Goal: Task Accomplishment & Management: Manage account settings

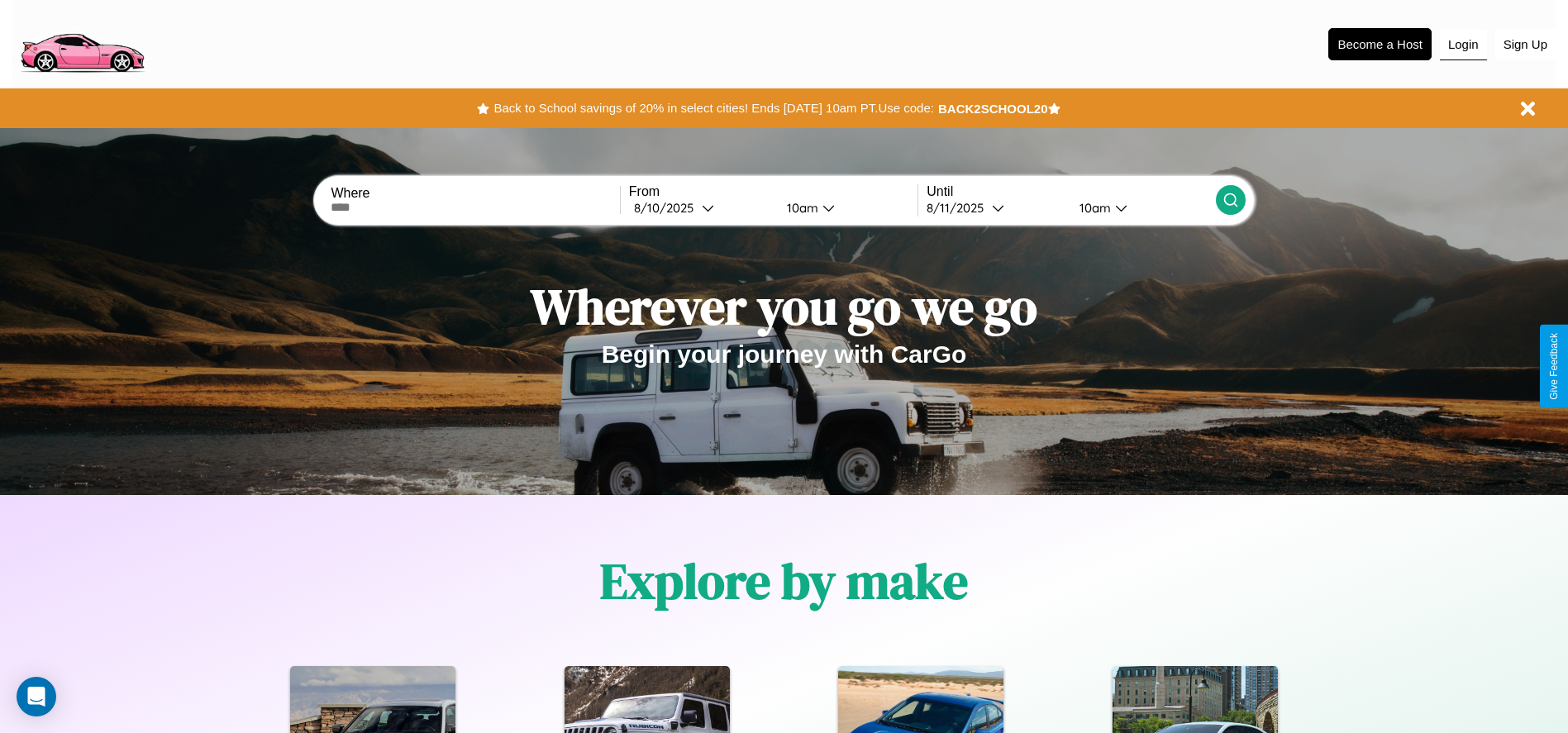
click at [1463, 43] on button "Login" at bounding box center [1463, 44] width 47 height 31
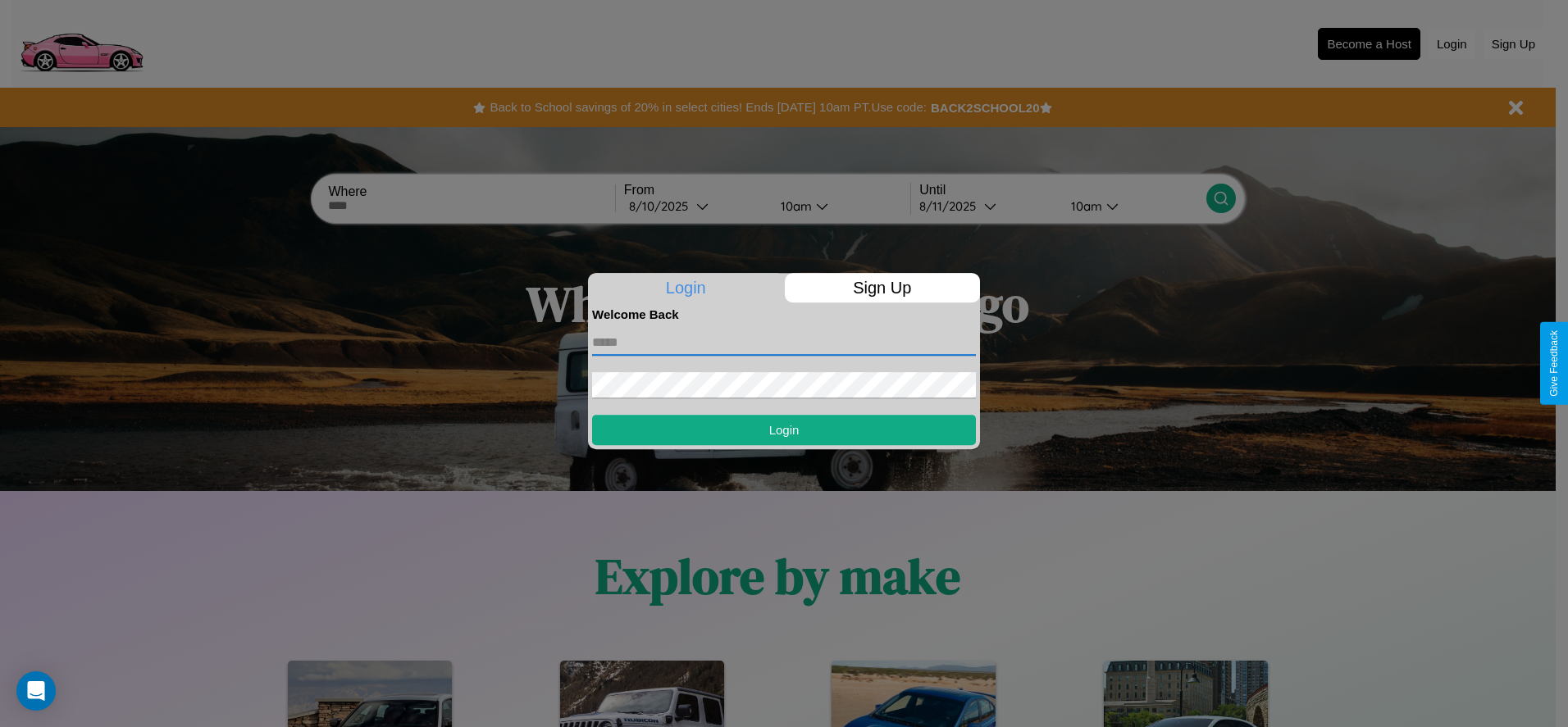
click at [784, 342] on input "text" at bounding box center [784, 342] width 384 height 26
type input "**********"
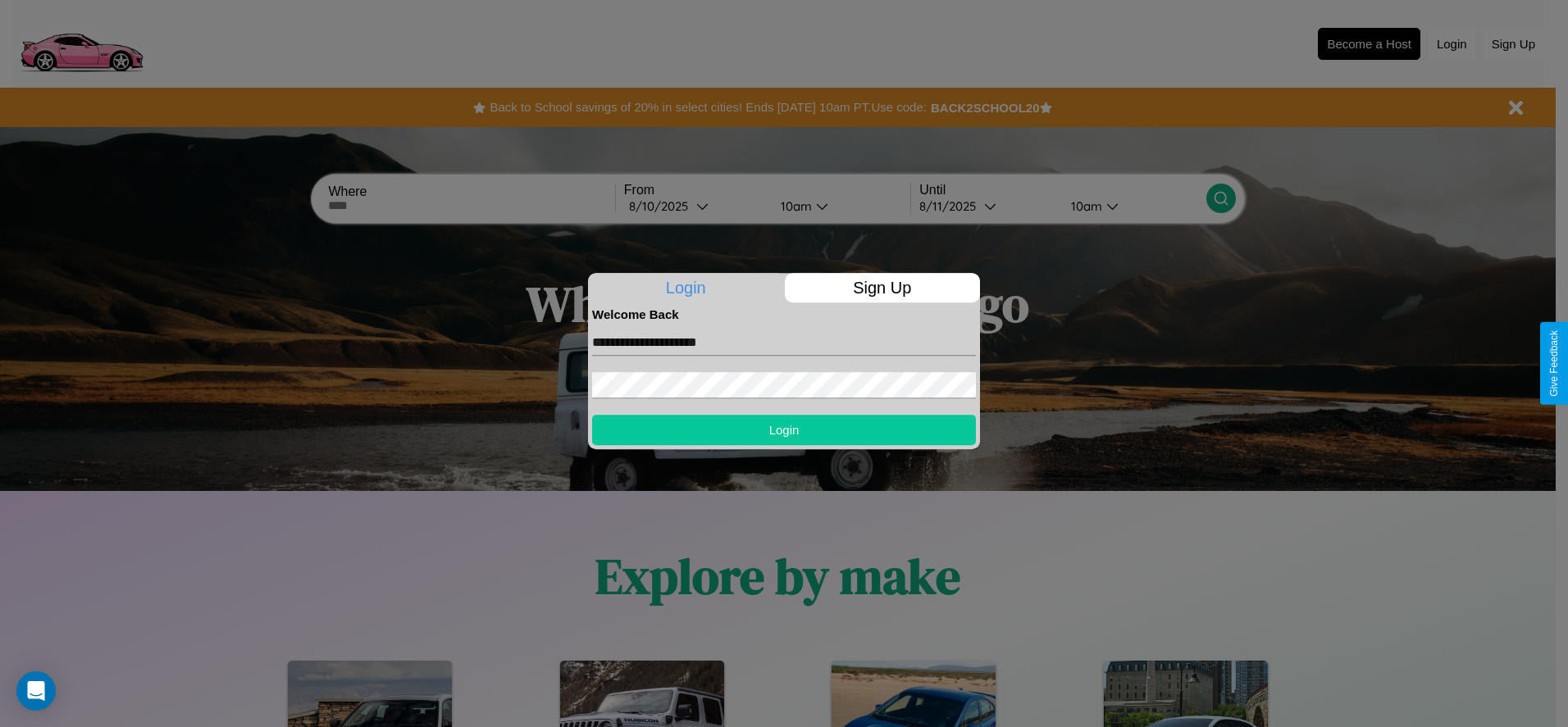
click at [784, 429] on button "Login" at bounding box center [784, 430] width 384 height 30
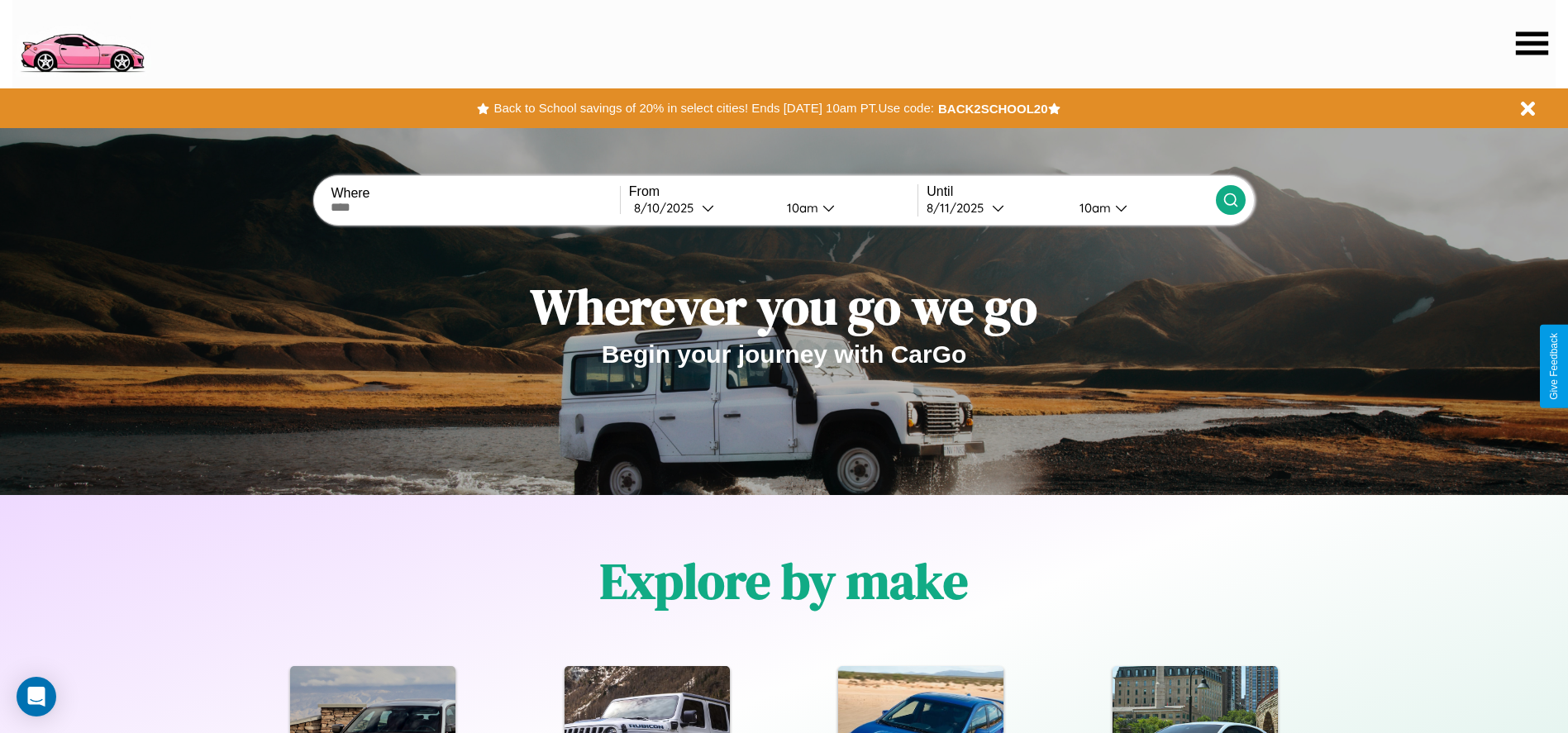
click at [1531, 43] on icon at bounding box center [1532, 43] width 32 height 23
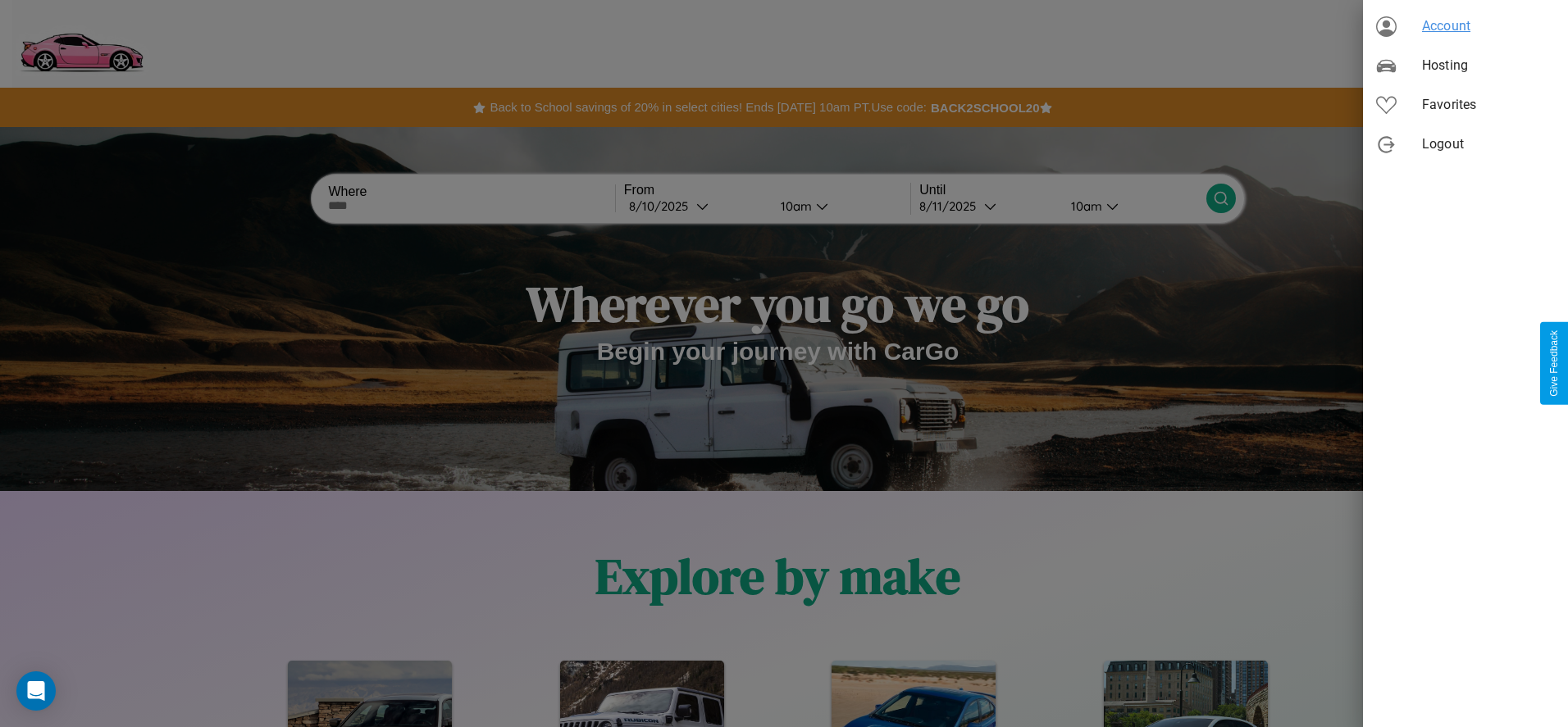
click at [1465, 26] on span "Account" at bounding box center [1488, 25] width 132 height 19
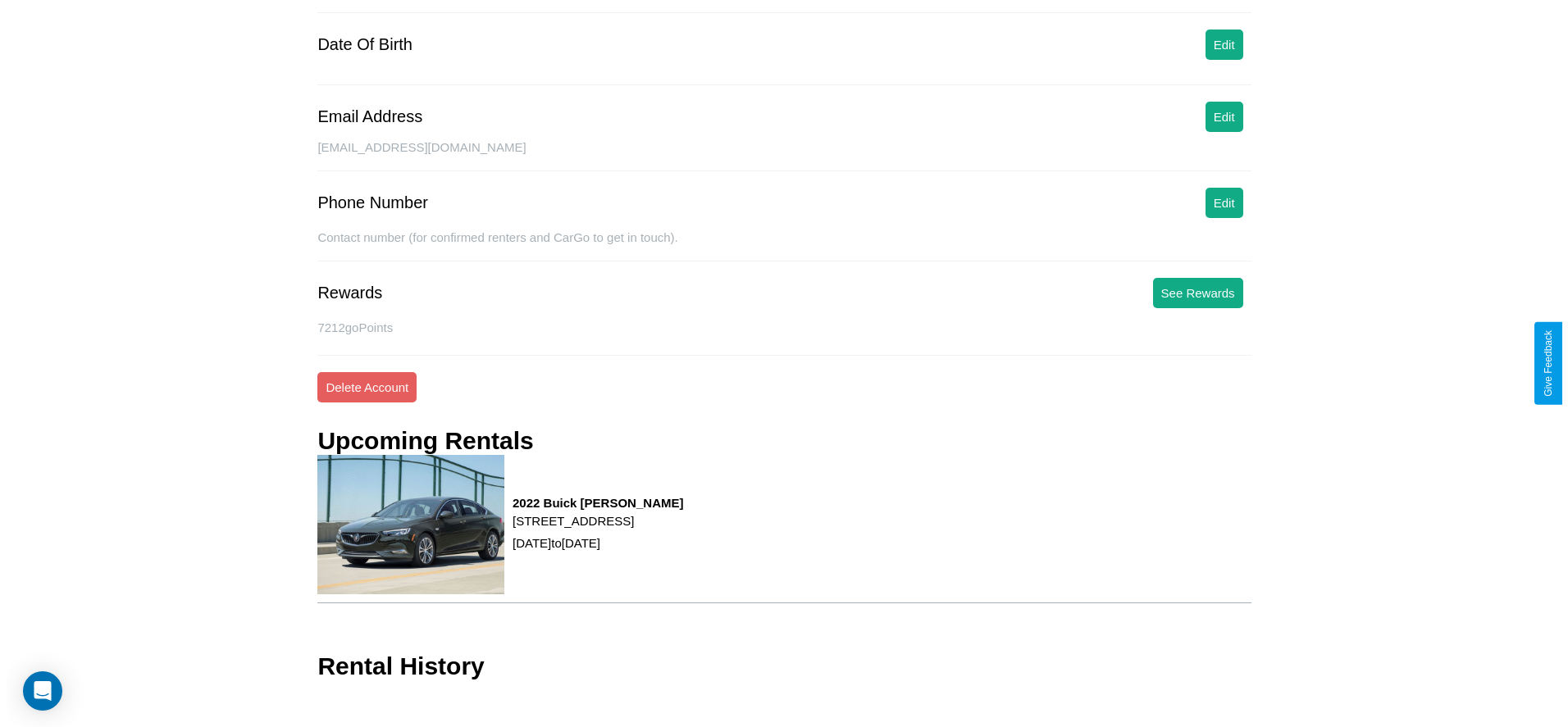
scroll to position [214, 0]
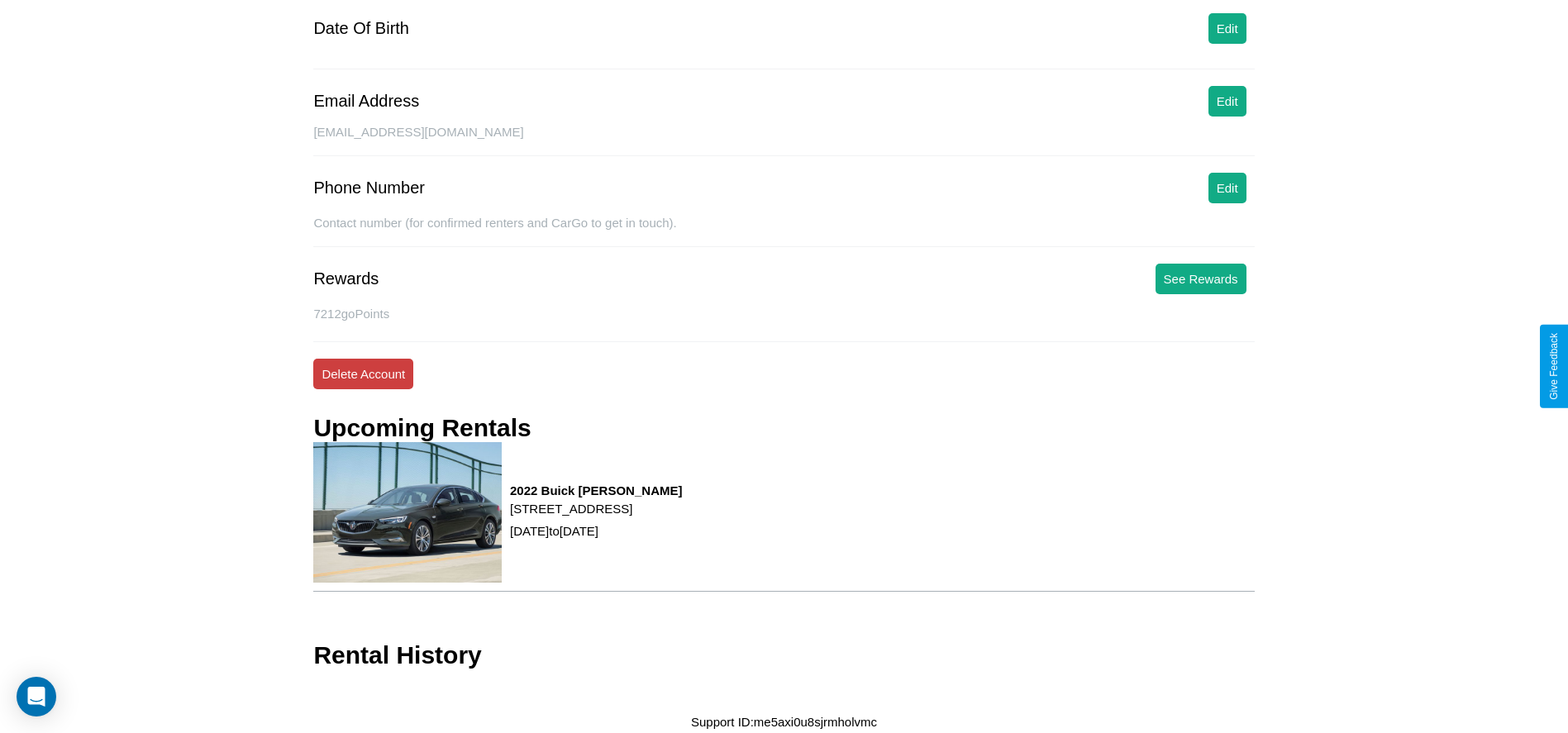
click at [363, 373] on button "Delete Account" at bounding box center [363, 374] width 100 height 31
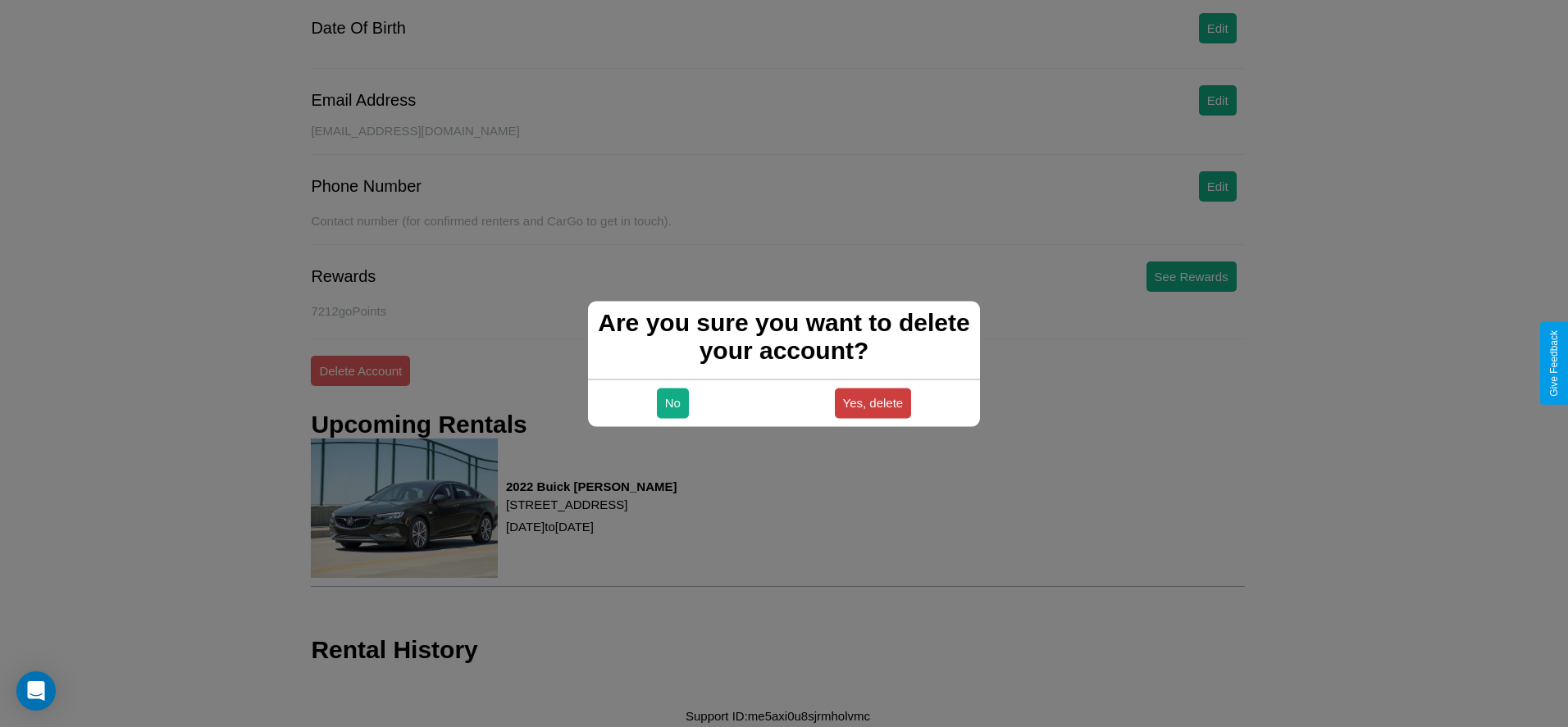
click at [873, 402] on button "Yes, delete" at bounding box center [873, 403] width 77 height 30
